Goal: Find contact information: Obtain details needed to contact an individual or organization

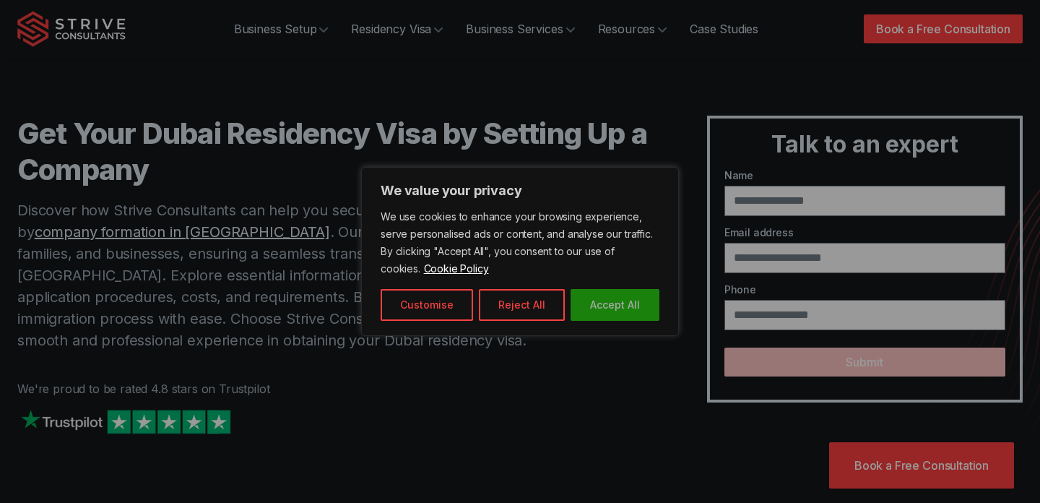
click at [592, 305] on button "Accept All" at bounding box center [615, 305] width 89 height 32
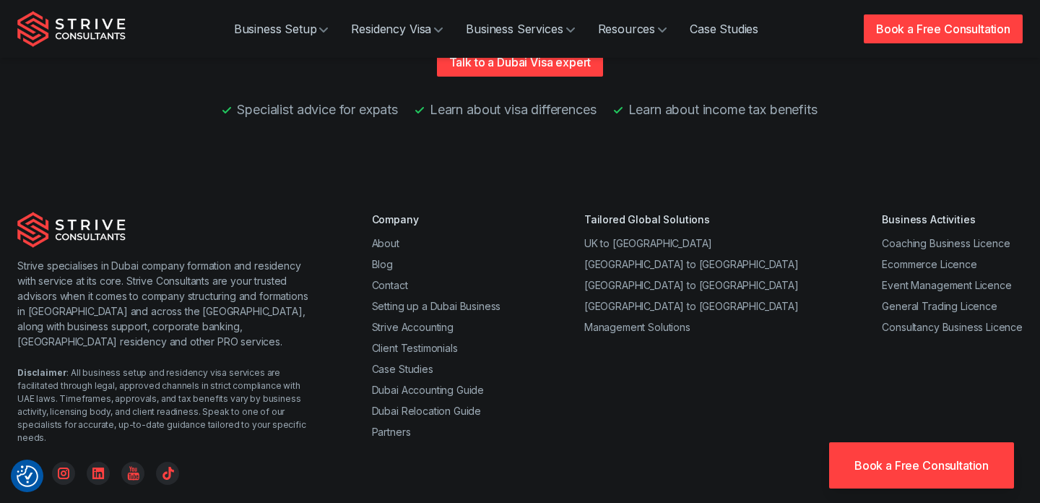
scroll to position [3770, 0]
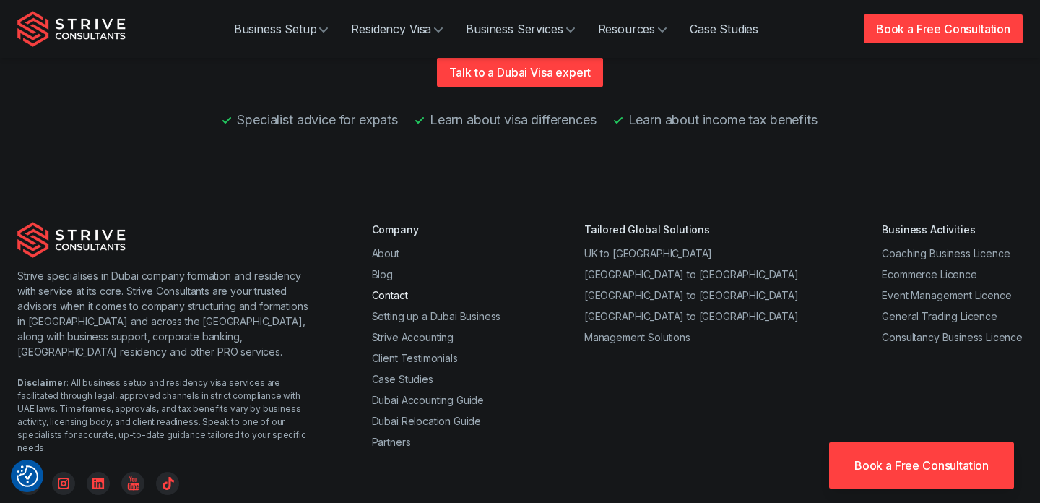
click at [398, 289] on link "Contact" at bounding box center [390, 295] width 36 height 12
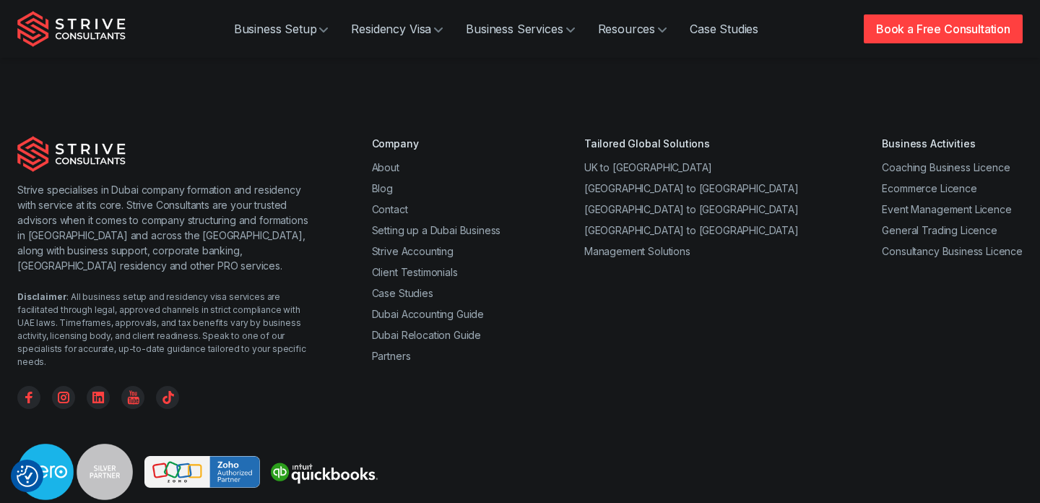
scroll to position [936, 0]
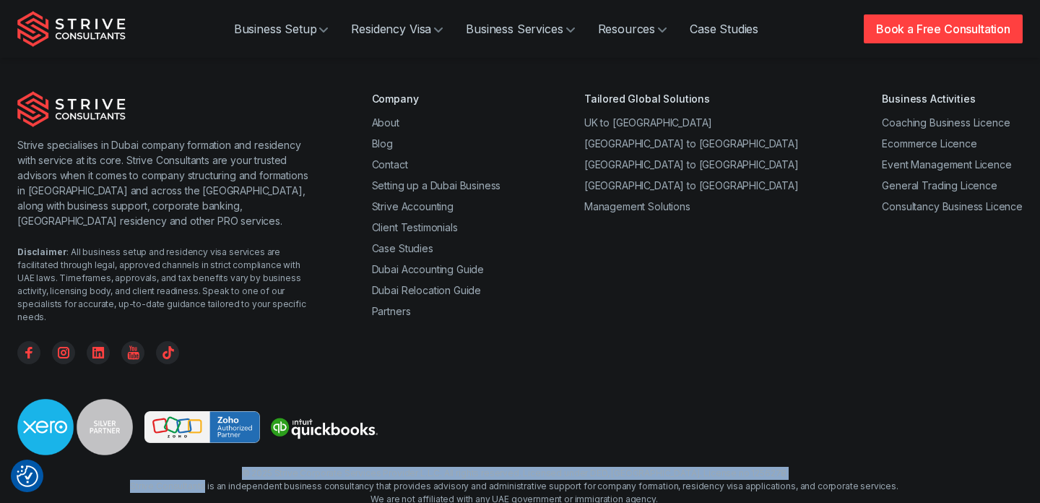
drag, startPoint x: 217, startPoint y: 410, endPoint x: 103, endPoint y: 402, distance: 113.7
click at [103, 467] on div "© 2025 Strive Corporate Services Provider L.L.C. All rights reserved. Licensed …" at bounding box center [519, 499] width 1005 height 65
copy div "© 2025 Strive Corporate Services Provider L.L.C. All rights reserved. Licensed …"
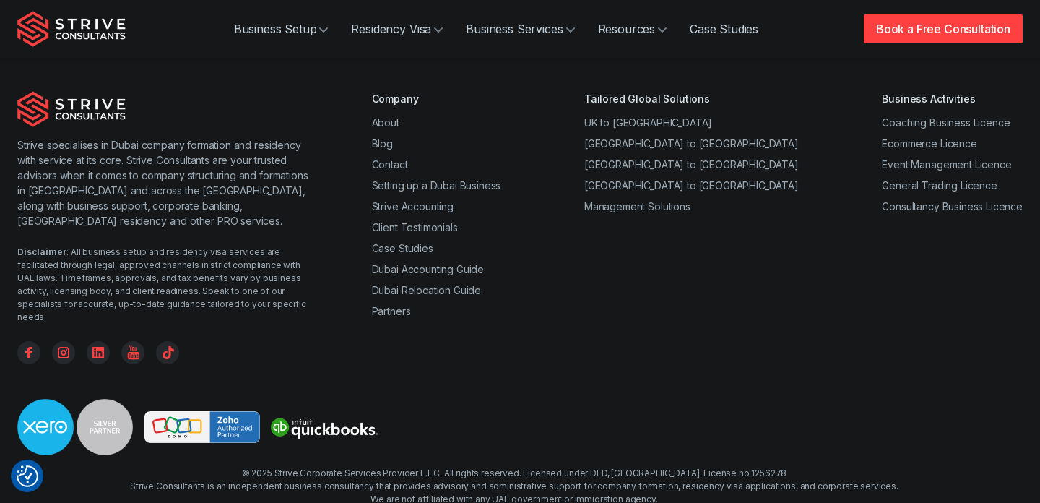
click at [168, 467] on div "© 2025 Strive Corporate Services Provider L.L.C. All rights reserved. Licensed …" at bounding box center [514, 499] width 768 height 65
drag, startPoint x: 217, startPoint y: 410, endPoint x: 109, endPoint y: 410, distance: 108.3
click at [109, 467] on div "© 2025 Strive Corporate Services Provider L.L.C. All rights reserved. Licensed …" at bounding box center [519, 499] width 1005 height 65
copy div "Strive Consultants"
